Goal: Navigation & Orientation: Find specific page/section

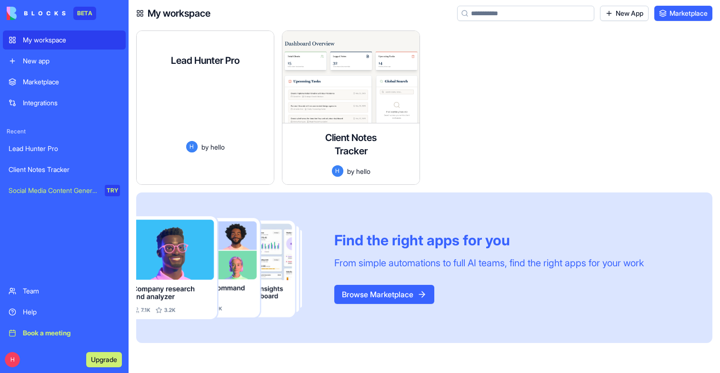
click at [173, 141] on div "H by hello" at bounding box center [205, 146] width 122 height 11
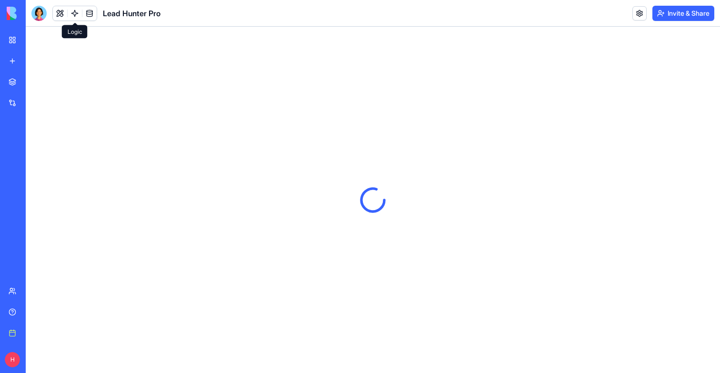
click at [77, 13] on link at bounding box center [75, 13] width 14 height 14
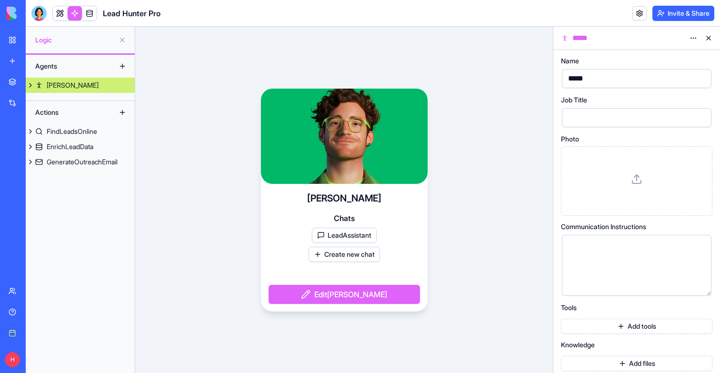
click at [30, 87] on button at bounding box center [31, 85] width 10 height 15
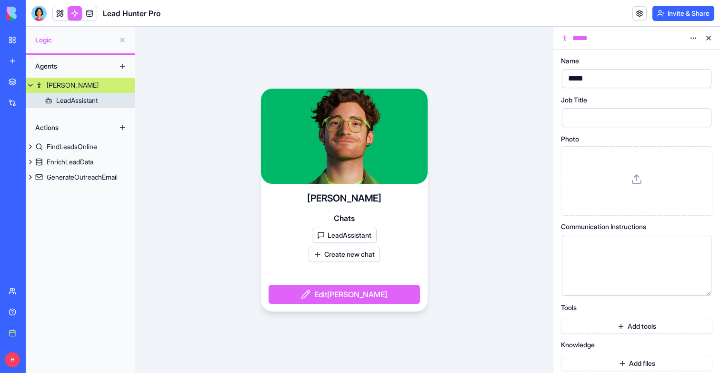
click at [87, 100] on div "LeadAssistant" at bounding box center [76, 101] width 41 height 10
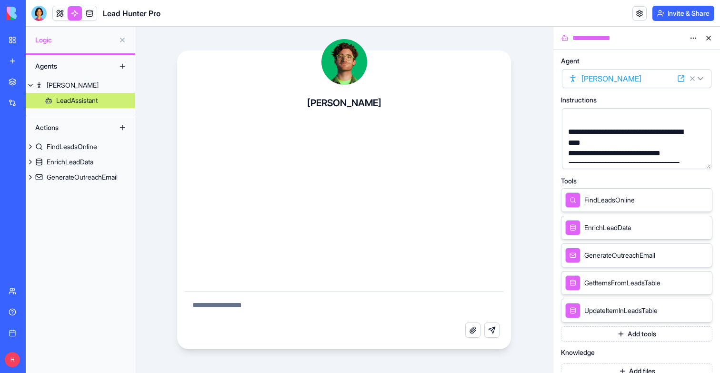
scroll to position [186, 0]
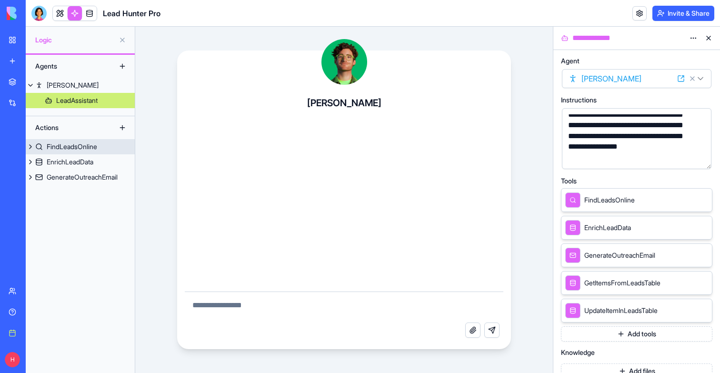
click at [95, 146] on div "FindLeadsOnline" at bounding box center [72, 147] width 51 height 10
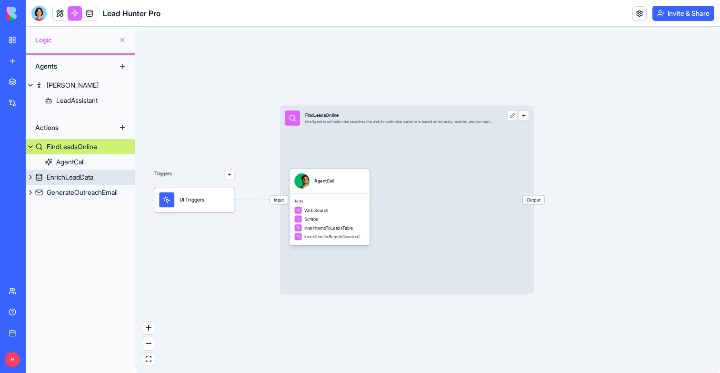
click at [72, 183] on link "EnrichLeadData" at bounding box center [80, 177] width 109 height 15
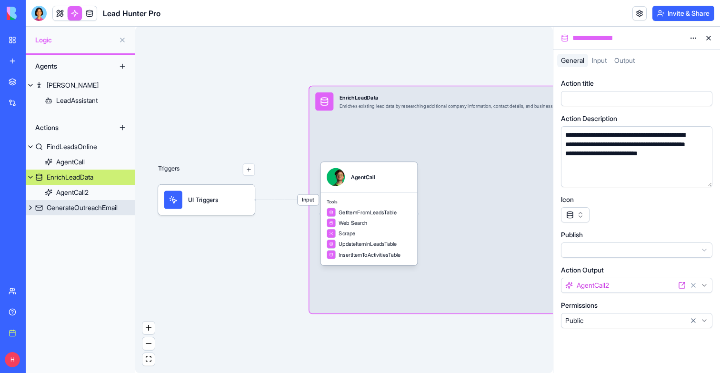
click at [73, 204] on div "GenerateOutreachEmail" at bounding box center [82, 208] width 71 height 10
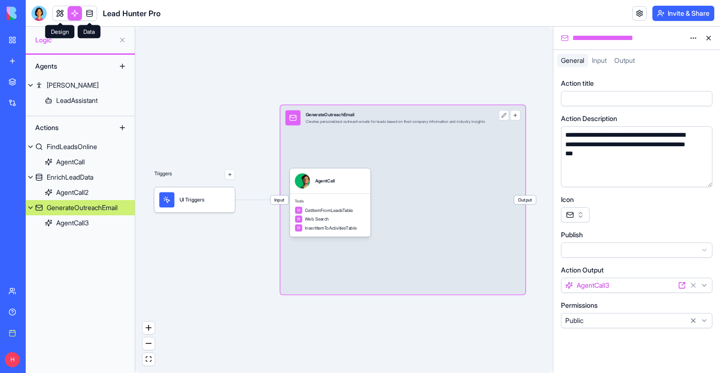
click at [54, 8] on link at bounding box center [60, 13] width 14 height 14
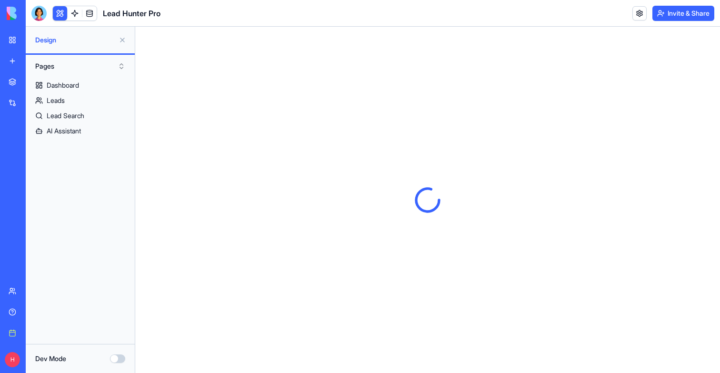
click at [123, 42] on button at bounding box center [122, 39] width 15 height 15
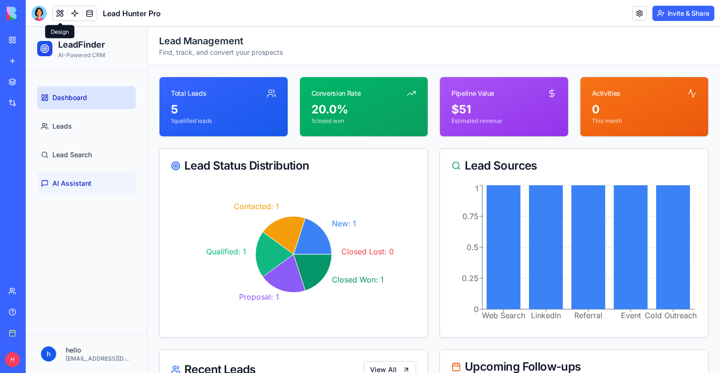
click at [74, 175] on link "AI Assistant" at bounding box center [86, 183] width 99 height 23
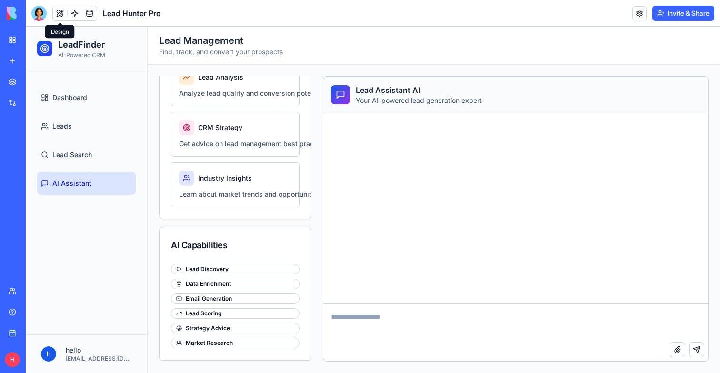
scroll to position [364, 0]
